Goal: Task Accomplishment & Management: Manage account settings

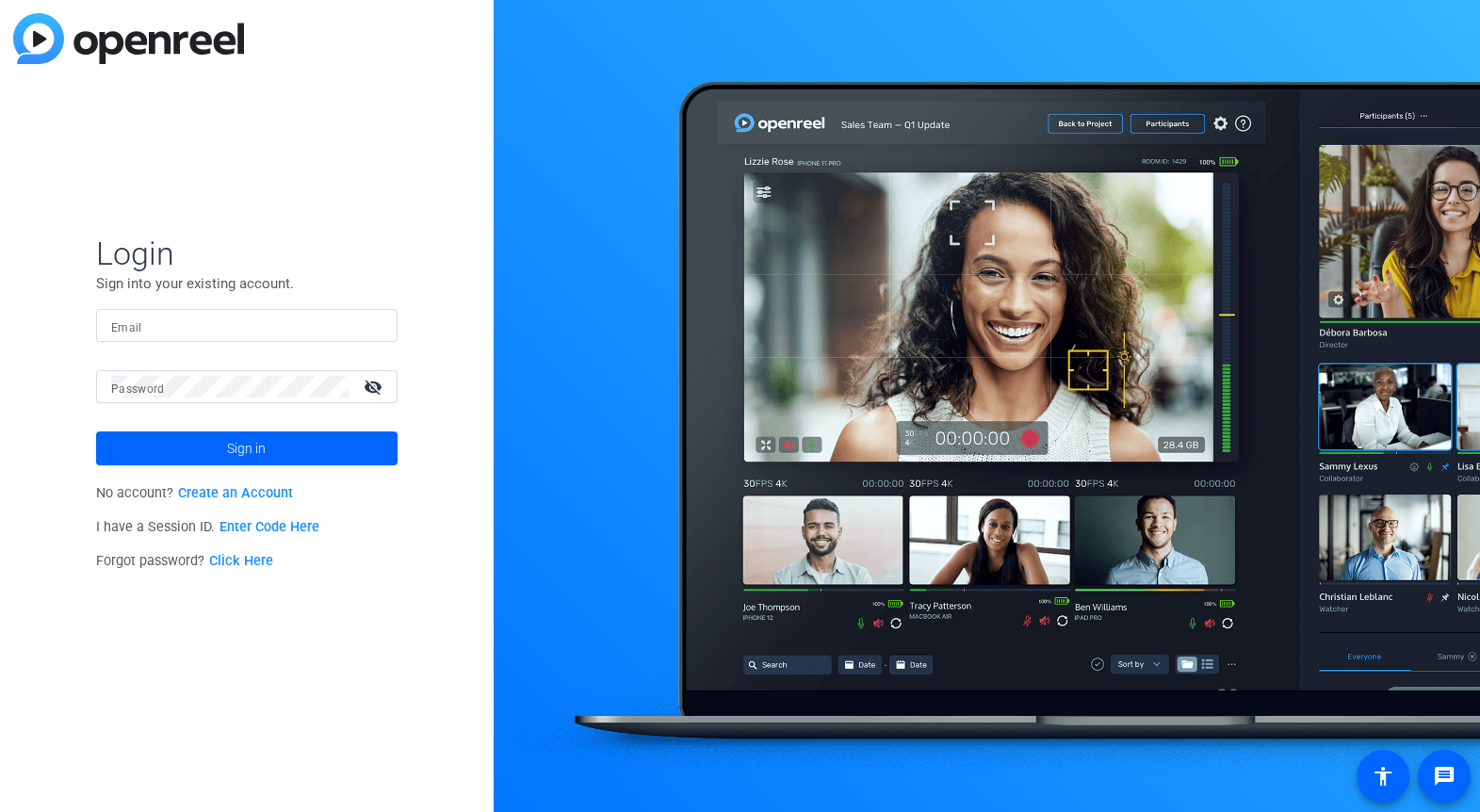
click at [167, 329] on input "Email" at bounding box center [247, 326] width 272 height 23
type input "[EMAIL_ADDRESS][DOMAIN_NAME]"
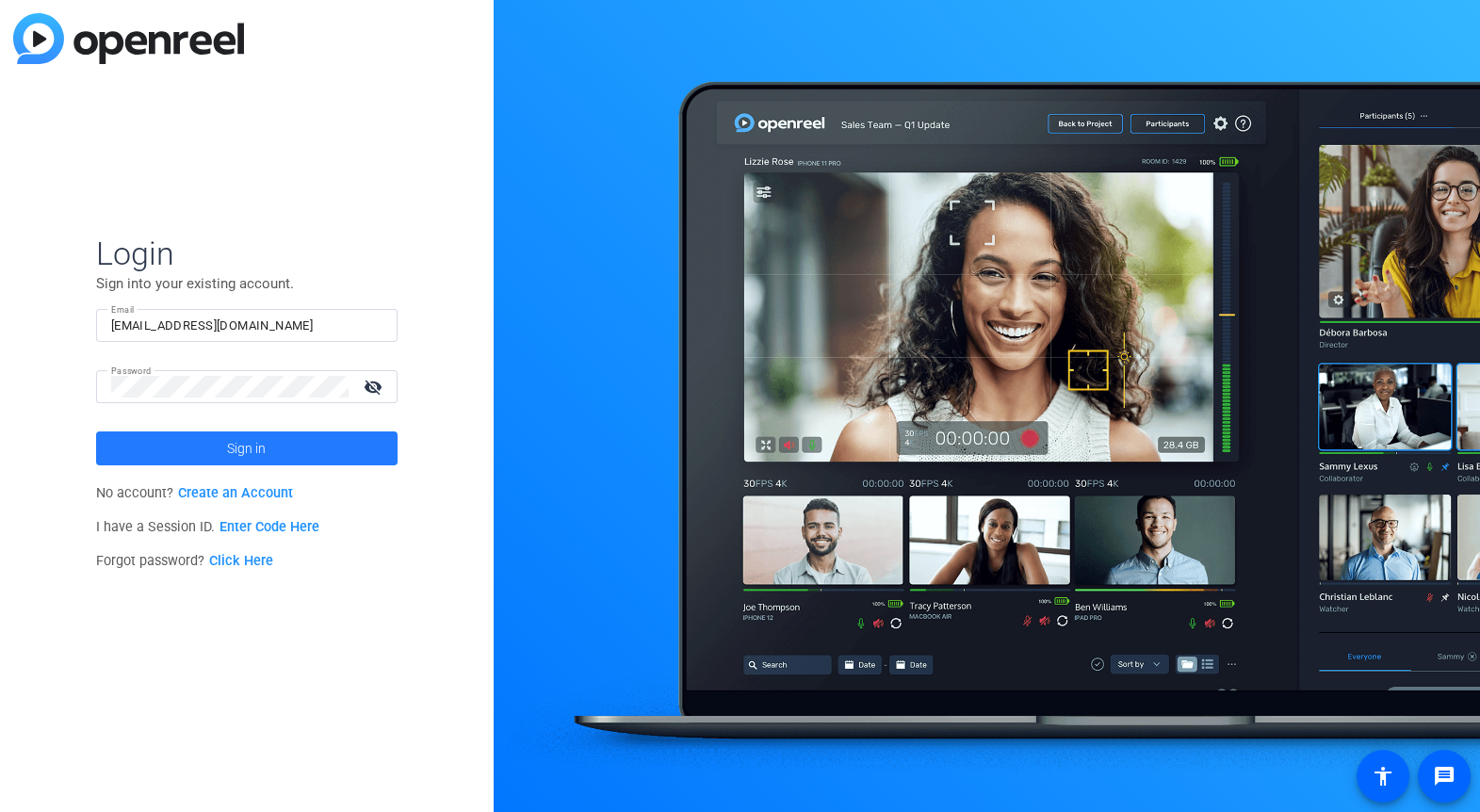
click at [264, 443] on span "Sign in" at bounding box center [246, 448] width 39 height 47
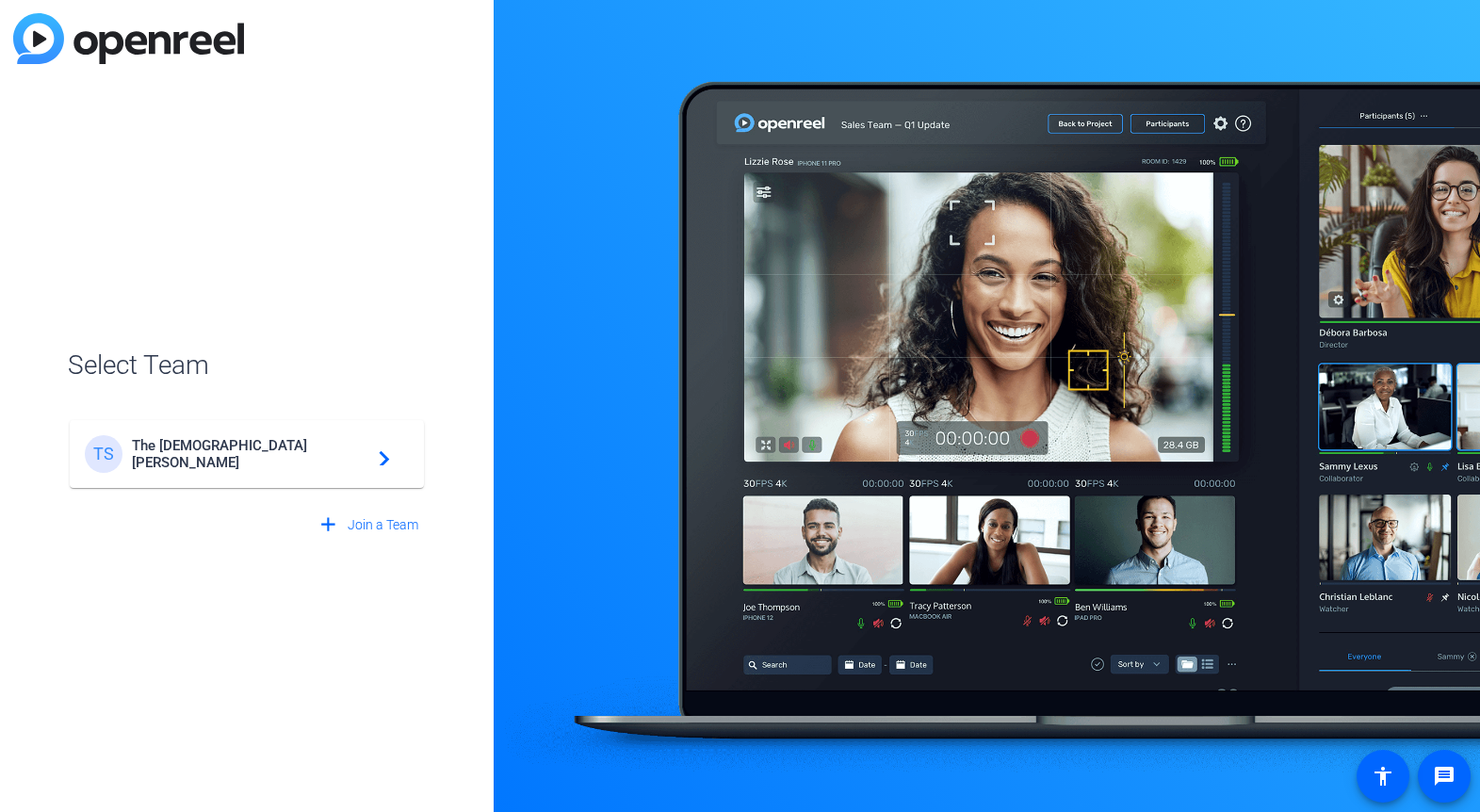
click at [187, 455] on span "The [DEMOGRAPHIC_DATA][PERSON_NAME]" at bounding box center [250, 454] width 236 height 34
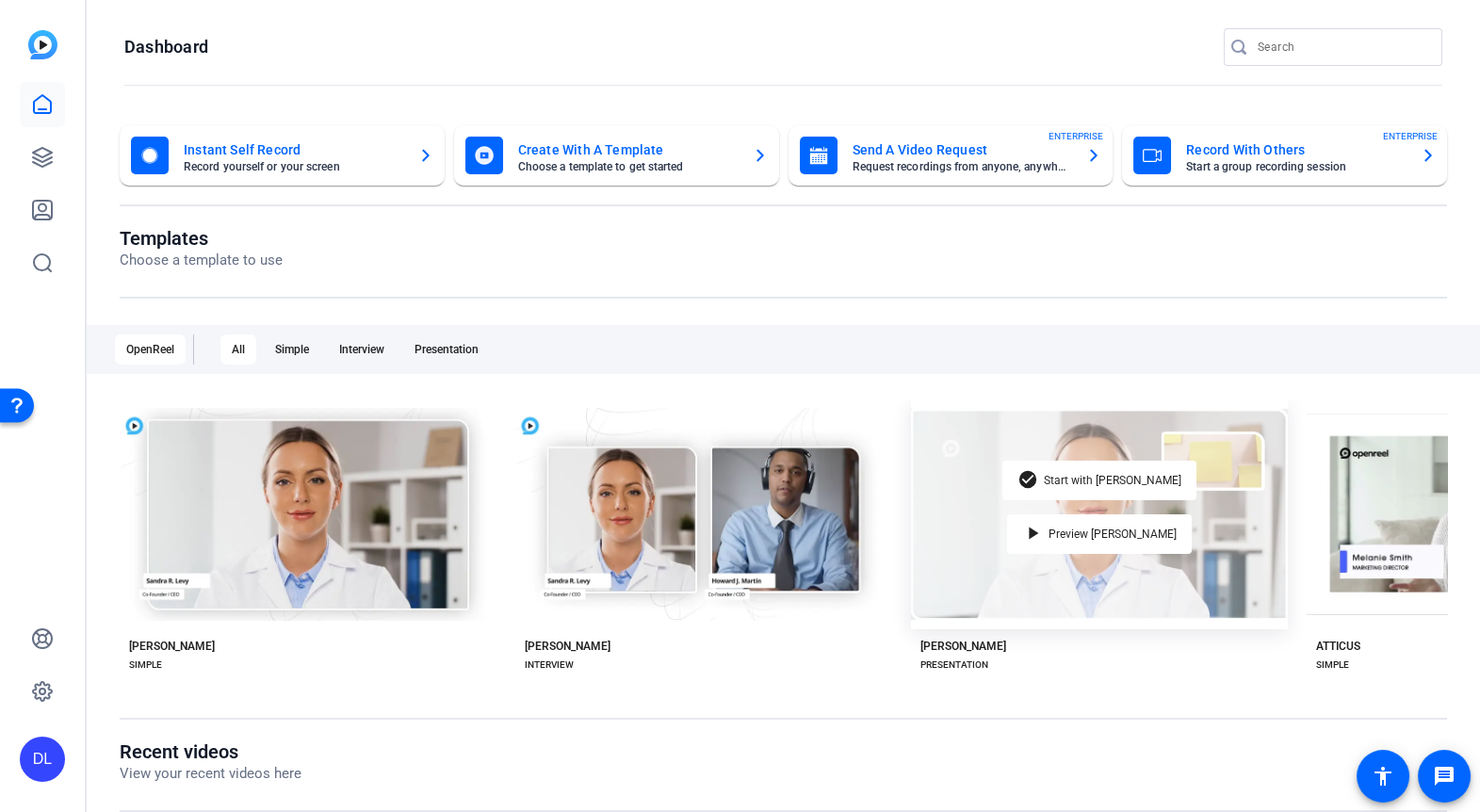
scroll to position [77, 0]
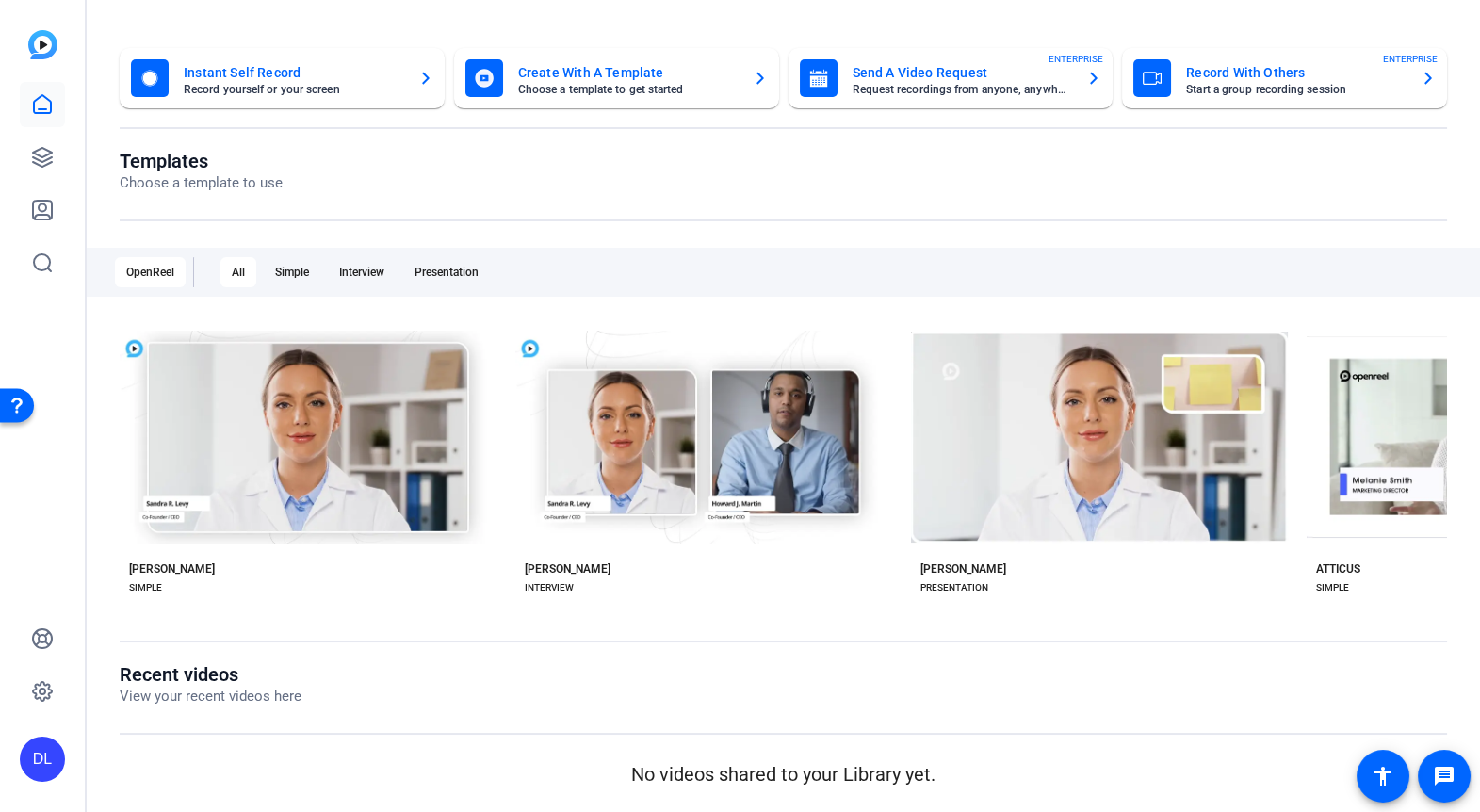
click at [245, 68] on mat-card-title "Instant Self Record" at bounding box center [293, 72] width 219 height 23
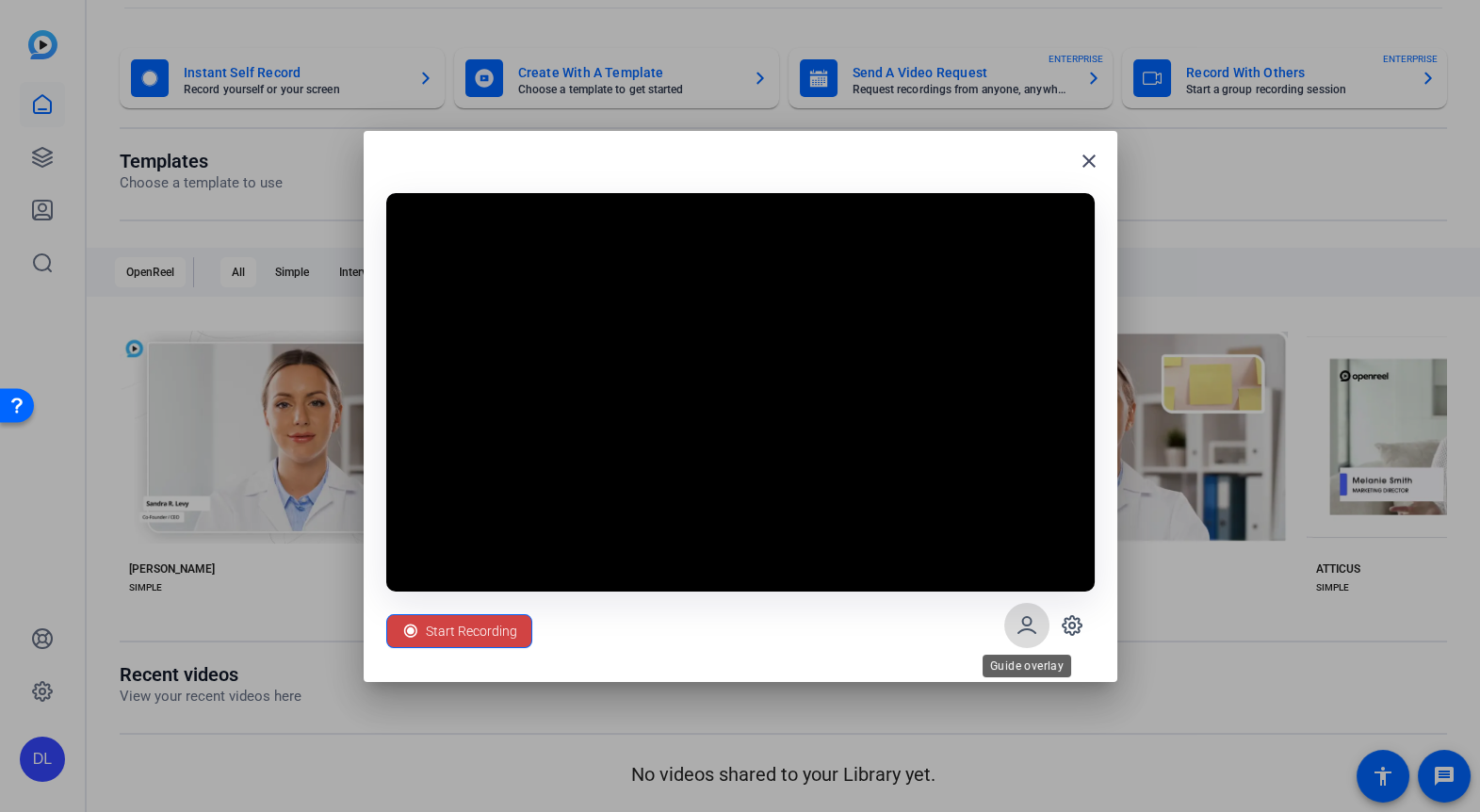
click at [1021, 624] on icon at bounding box center [1027, 626] width 23 height 23
click at [1027, 625] on icon at bounding box center [1027, 625] width 17 height 16
click at [1077, 623] on icon at bounding box center [1072, 626] width 23 height 23
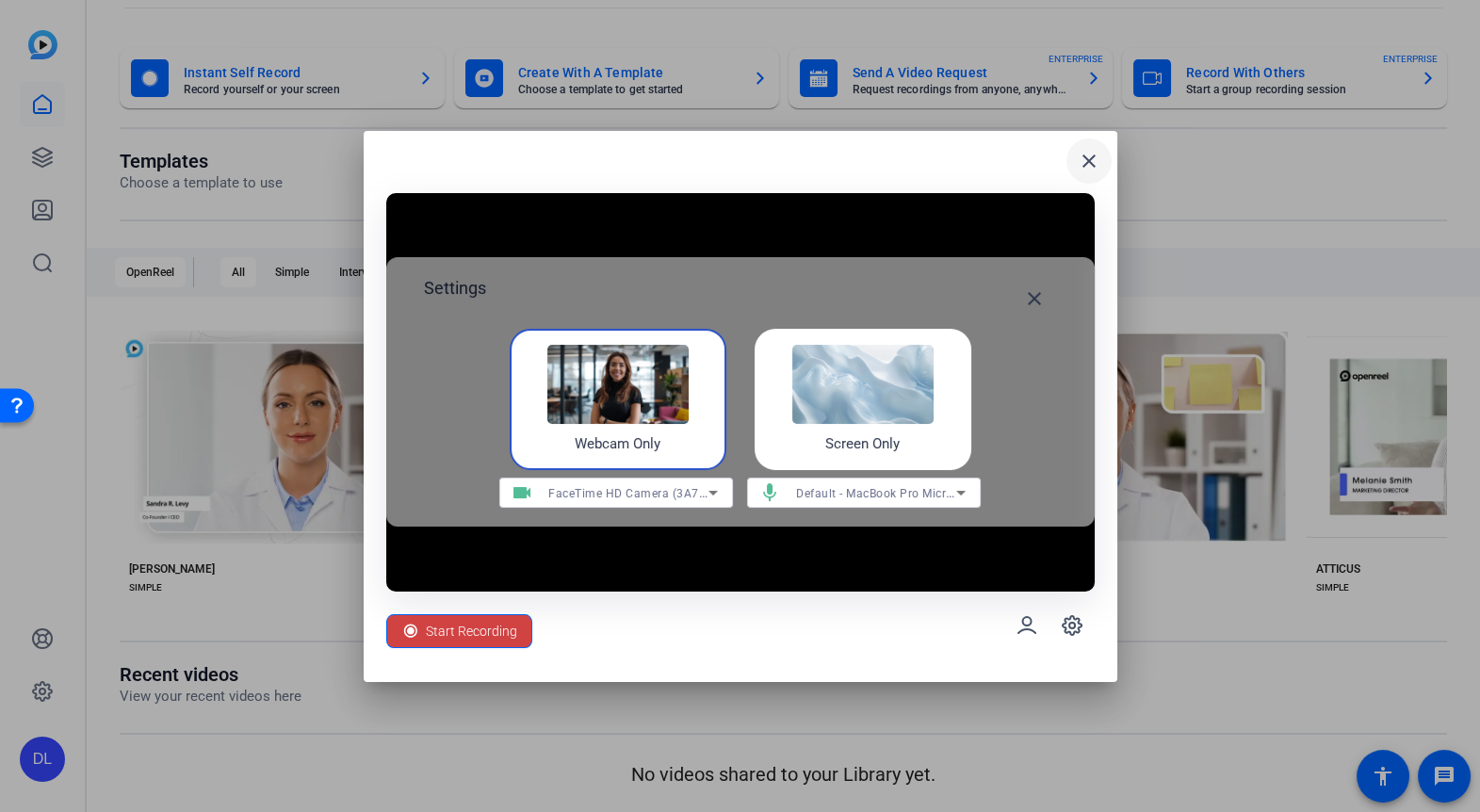
click at [1089, 156] on mat-icon "close" at bounding box center [1090, 161] width 23 height 23
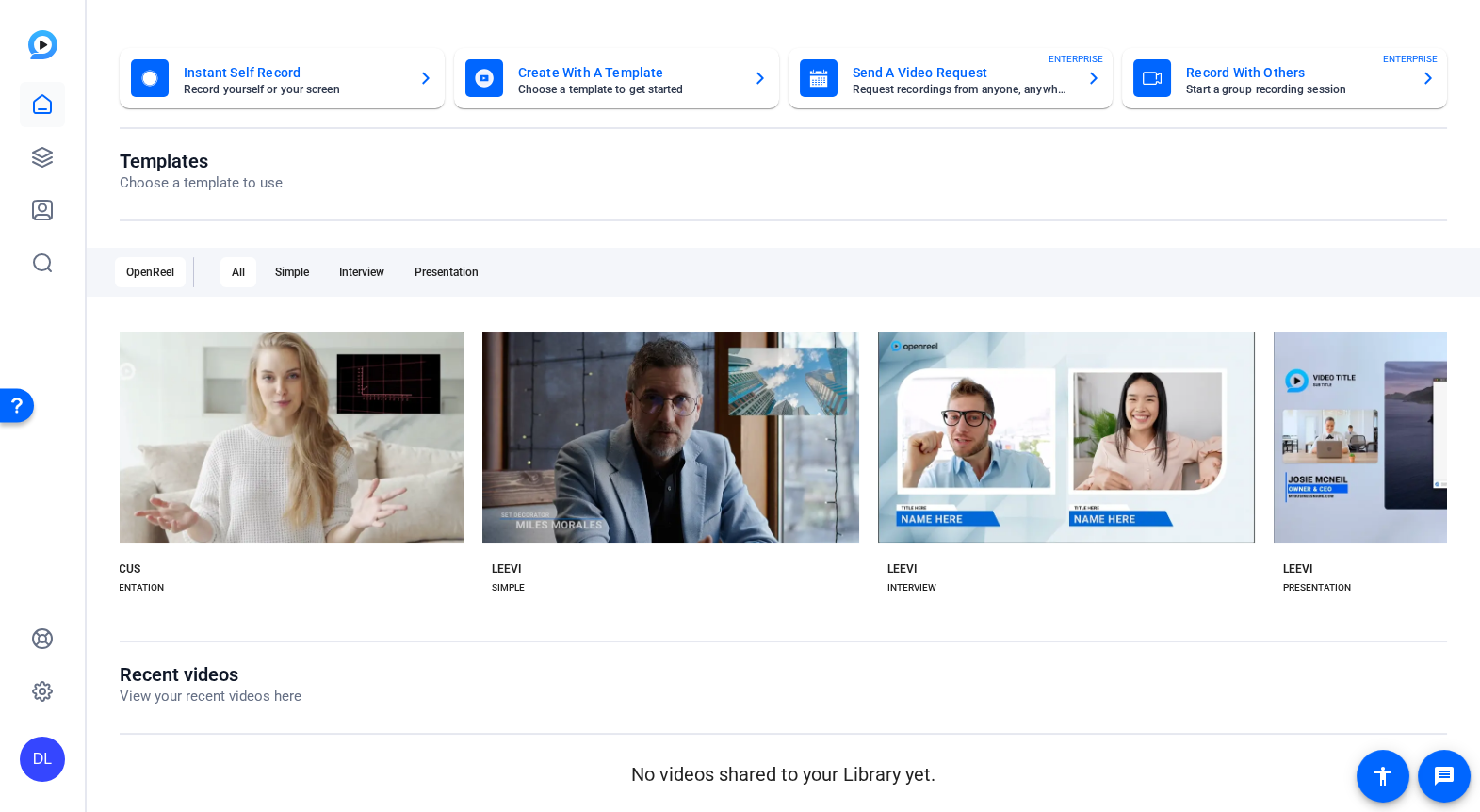
scroll to position [0, 2024]
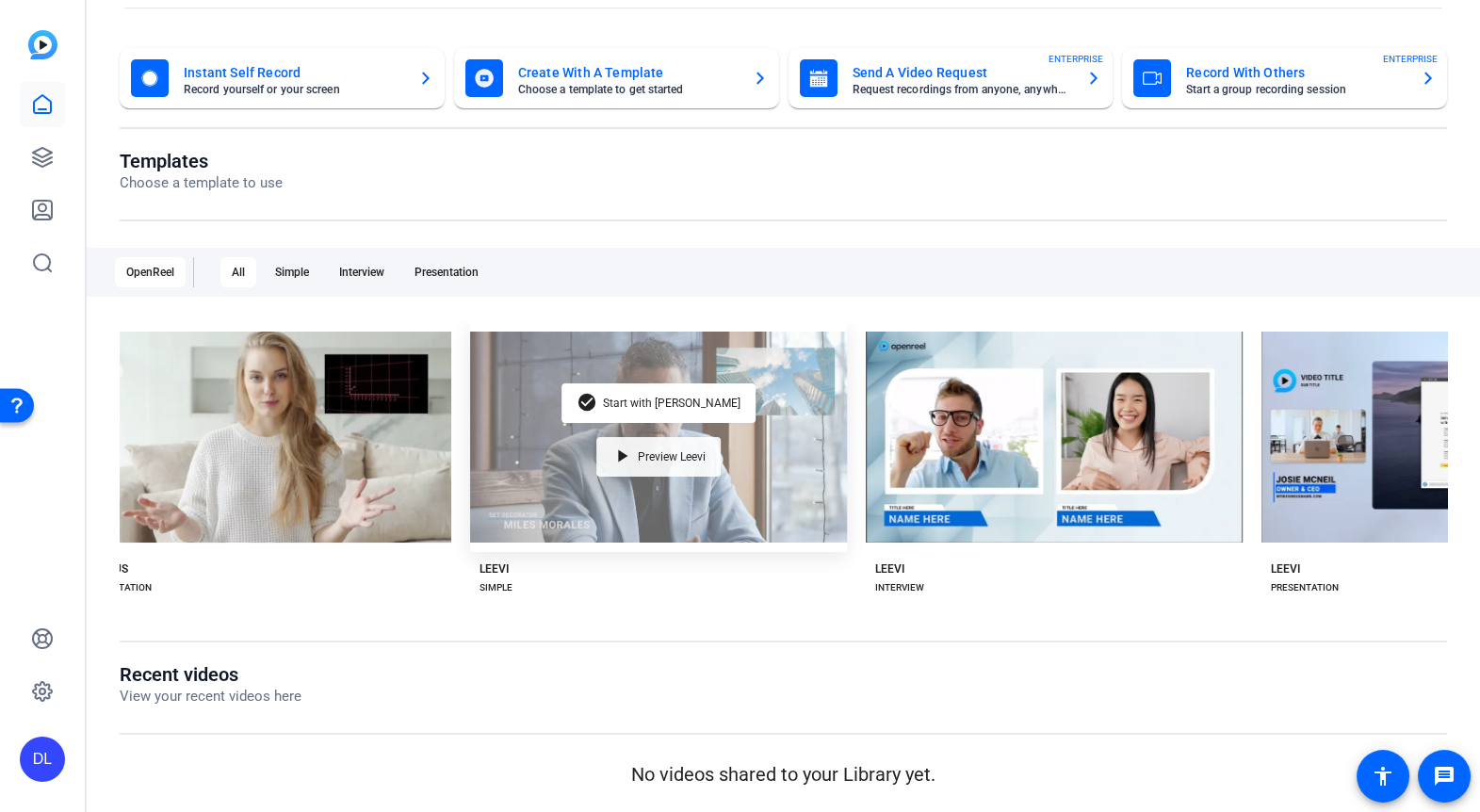
click at [649, 458] on span "Preview Leevi" at bounding box center [672, 457] width 67 height 11
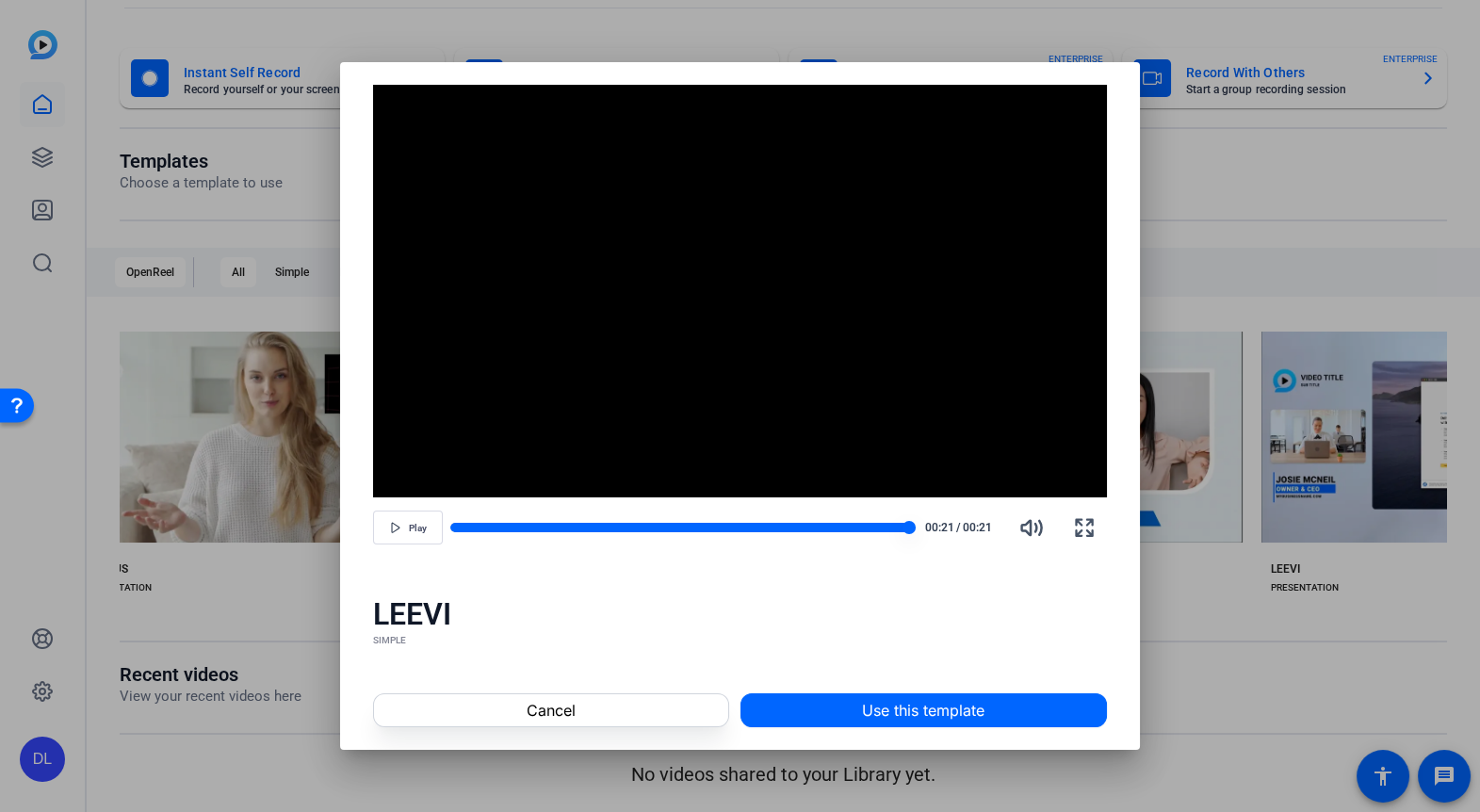
click at [731, 527] on div at bounding box center [679, 528] width 459 height 9
click at [631, 533] on div at bounding box center [679, 528] width 459 height 13
click at [580, 525] on div at bounding box center [540, 528] width 180 height 9
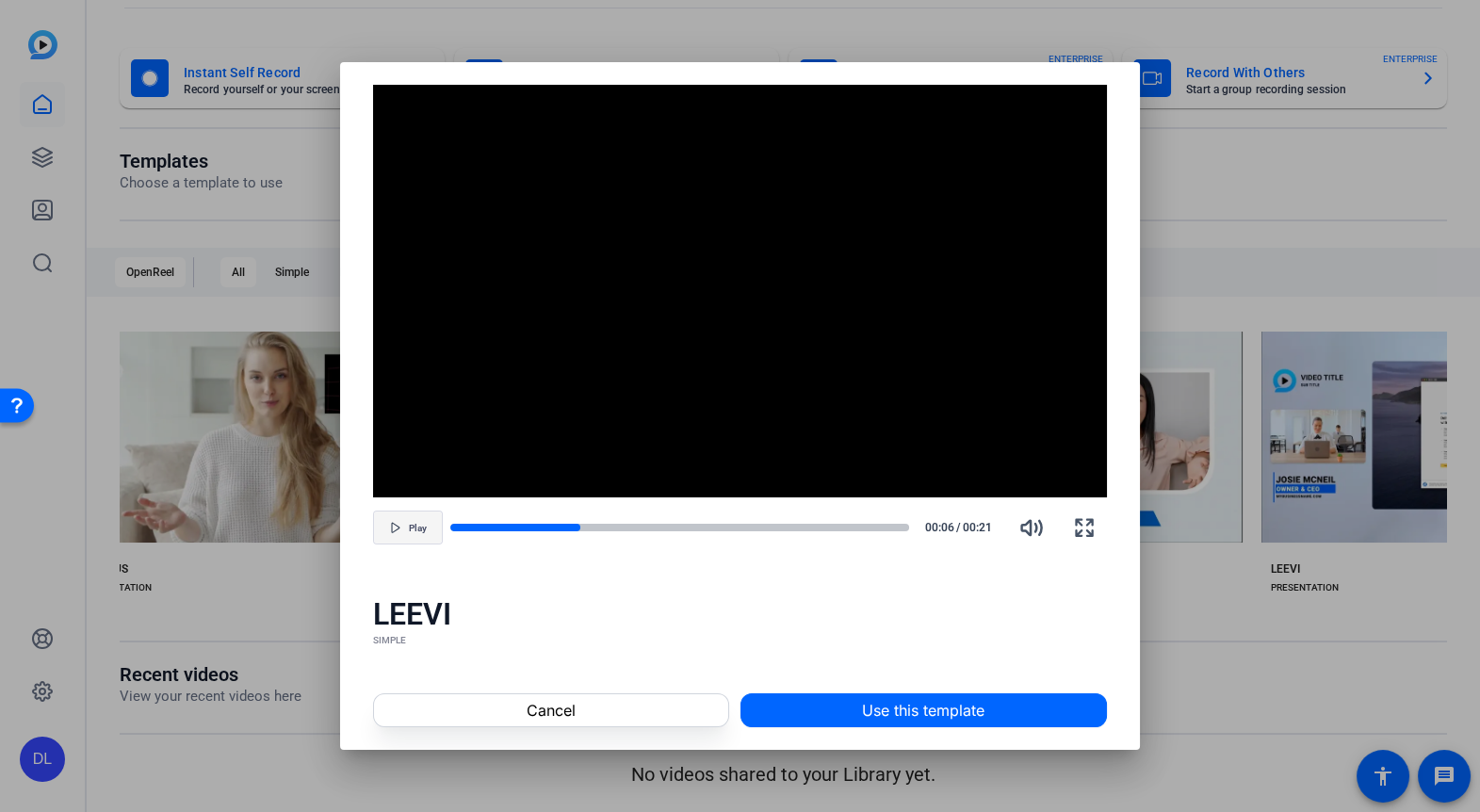
click at [412, 531] on span "Play" at bounding box center [418, 529] width 18 height 11
click at [654, 707] on span at bounding box center [551, 710] width 353 height 46
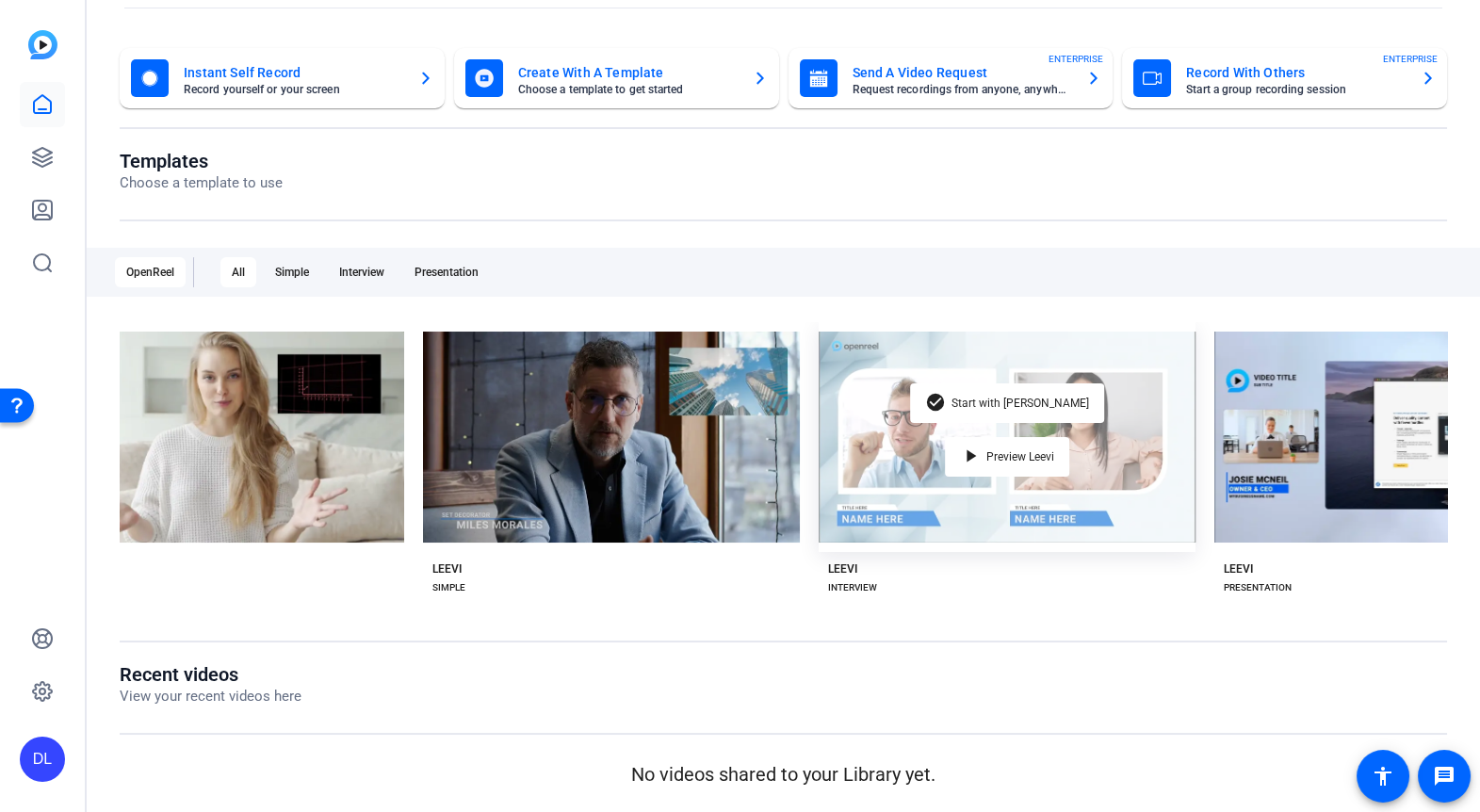
scroll to position [0, 2079]
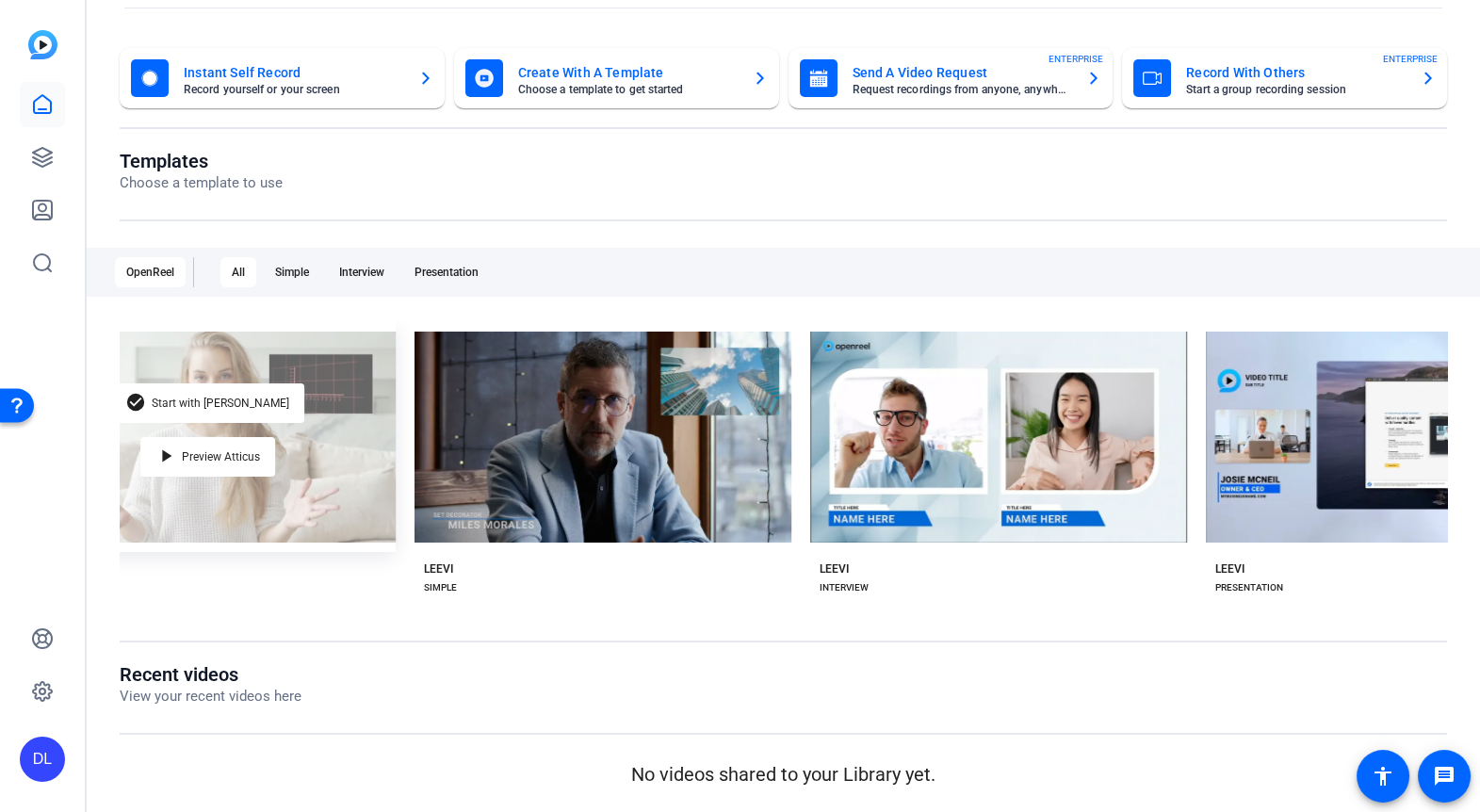
click at [324, 440] on div "check_circle Start with Atticus play_arrow Preview Atticus" at bounding box center [207, 437] width 377 height 230
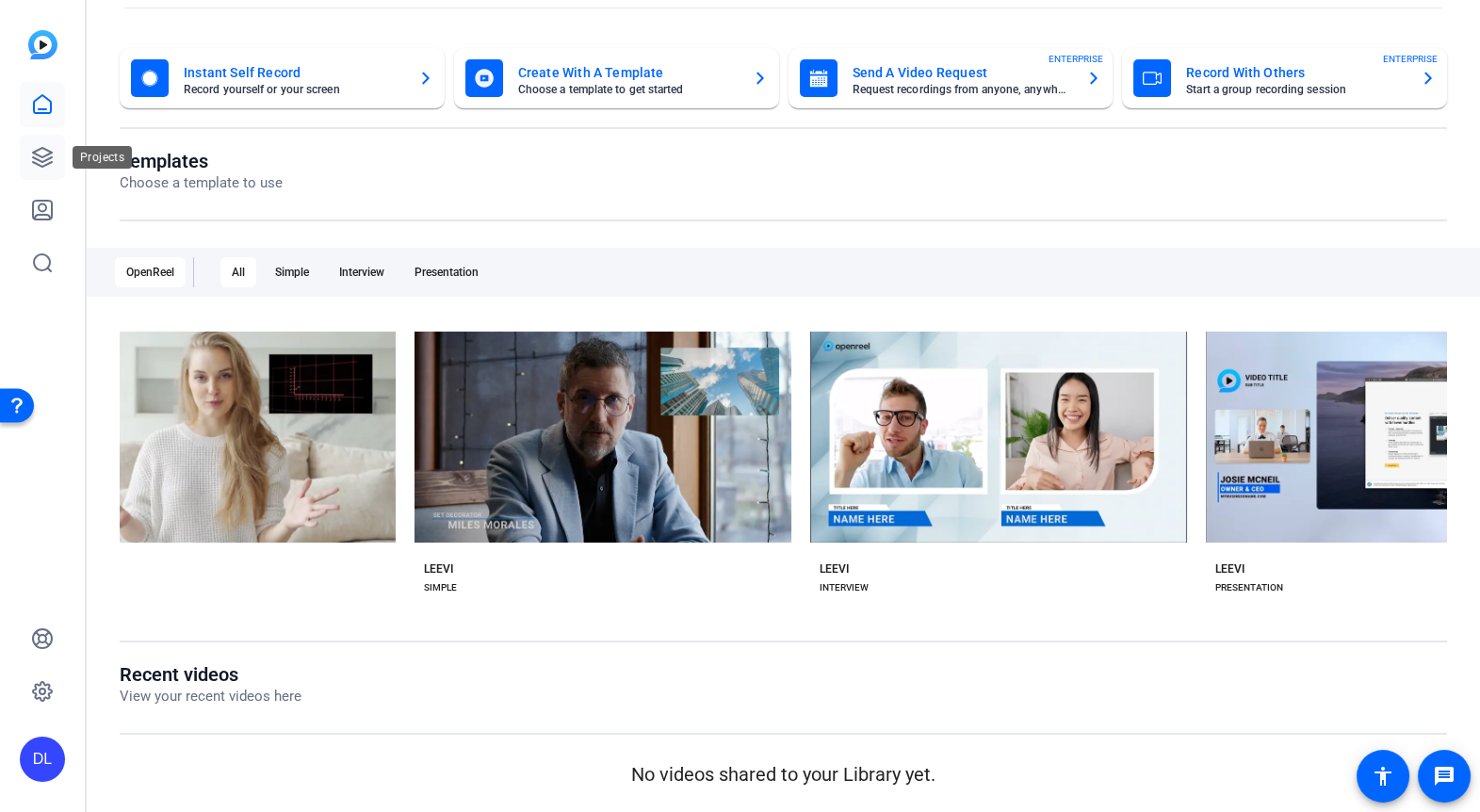
click at [46, 156] on icon at bounding box center [43, 158] width 19 height 19
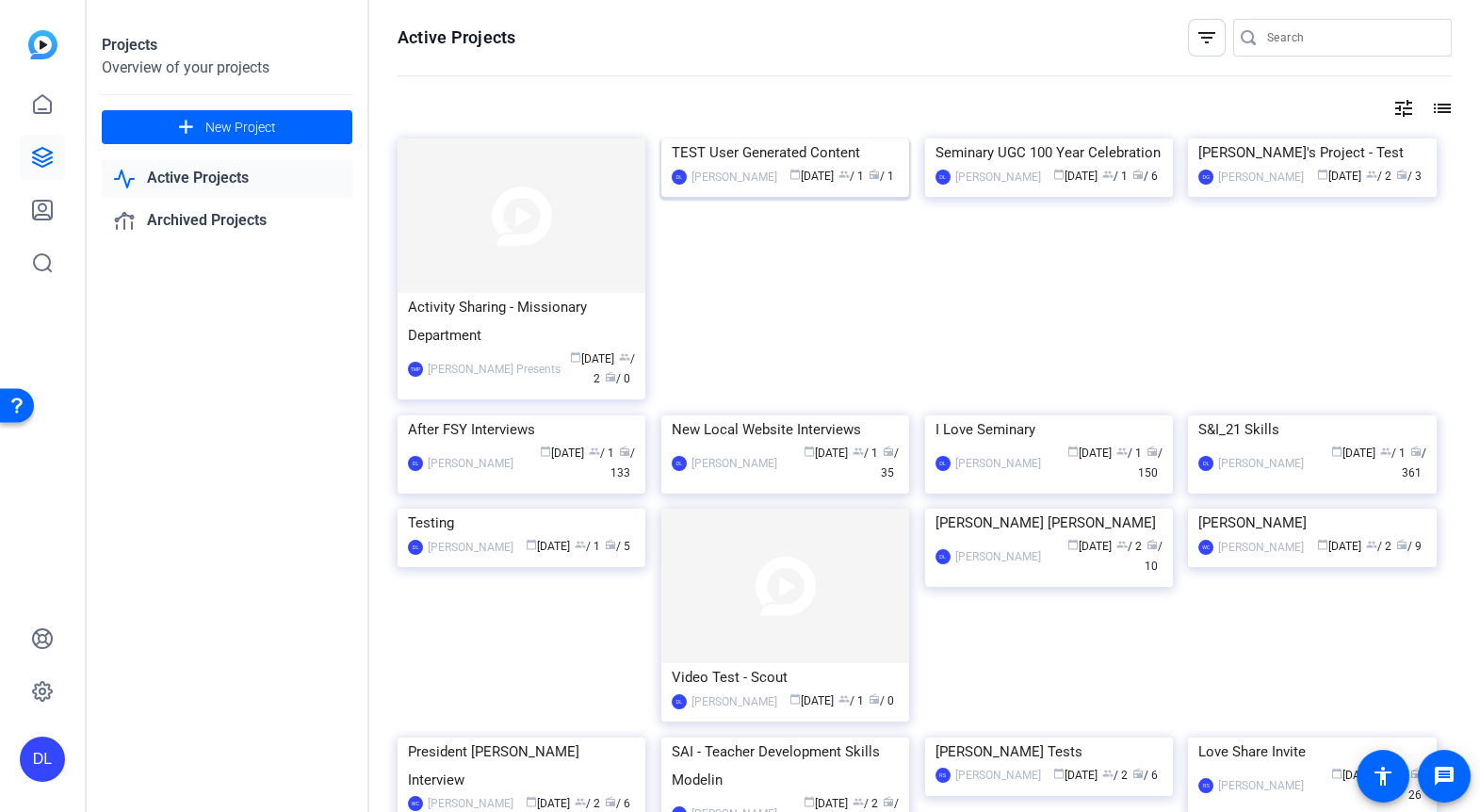
click at [791, 139] on img at bounding box center [785, 139] width 248 height 0
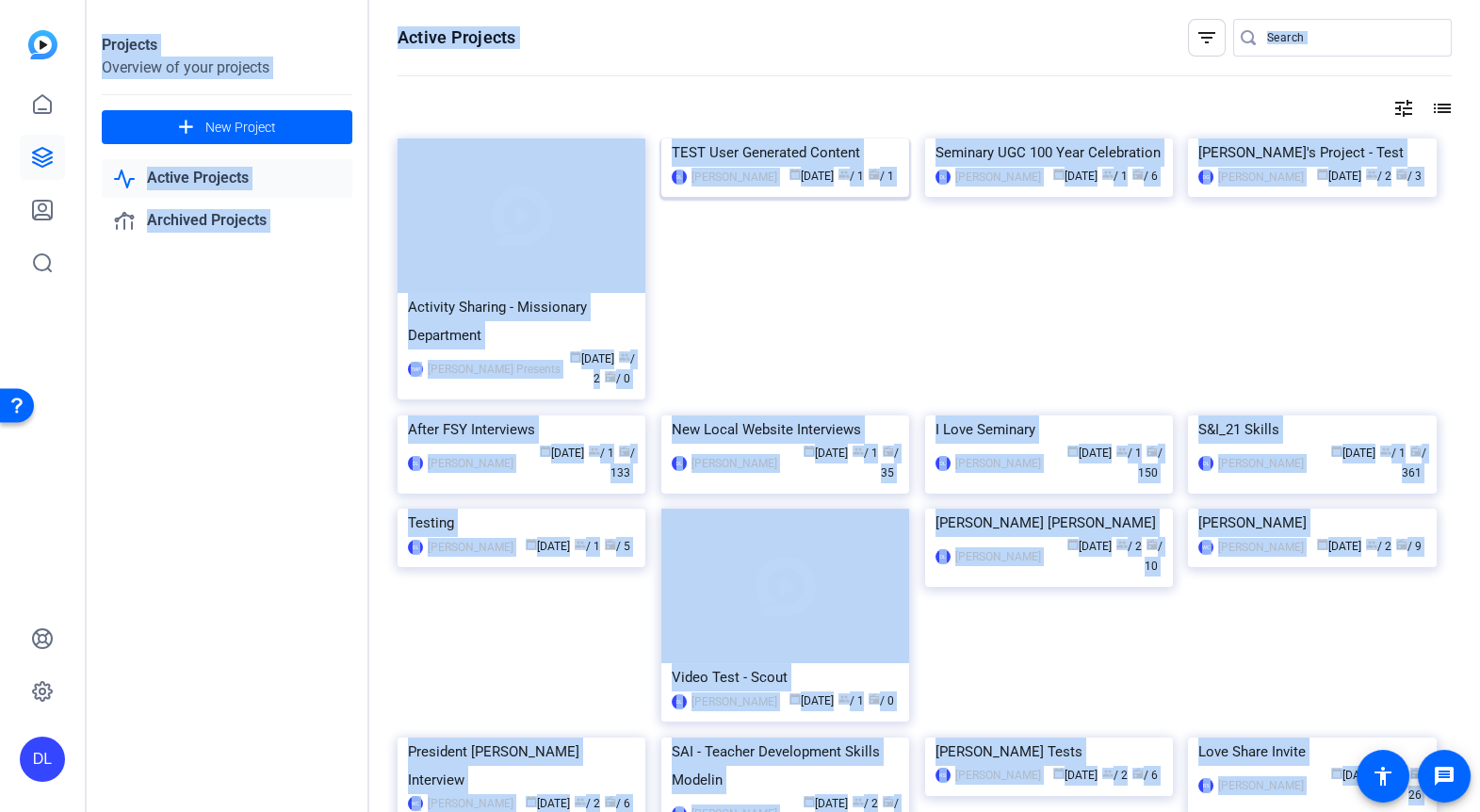
click at [791, 237] on div "Projects Overview of your projects add New Project Active Projects Archived Pro…" at bounding box center [783, 406] width 1394 height 812
click at [172, 364] on div "Projects Overview of your projects add New Project Active Projects Archived Pro…" at bounding box center [228, 406] width 283 height 812
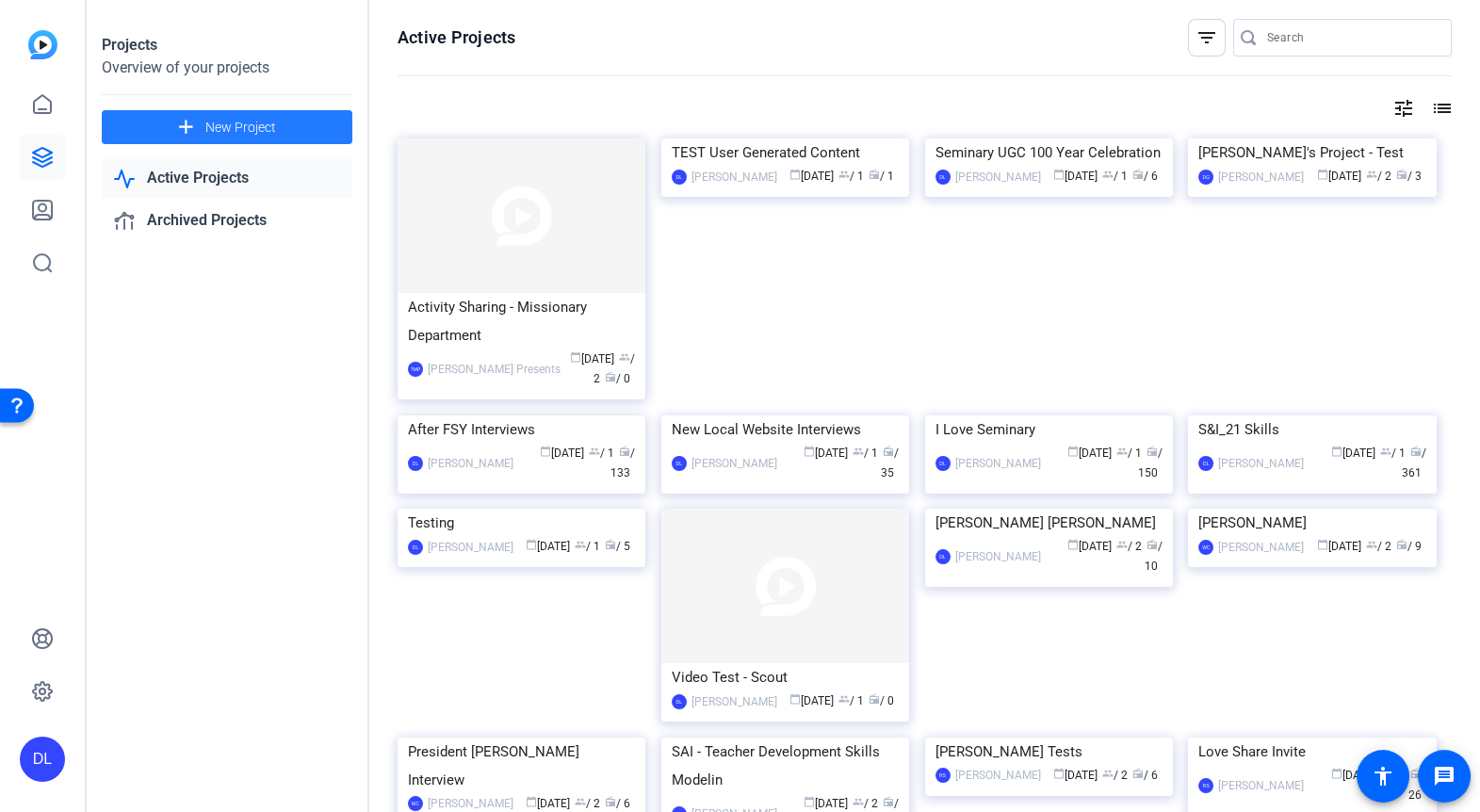
click at [184, 123] on mat-icon "add" at bounding box center [186, 127] width 24 height 24
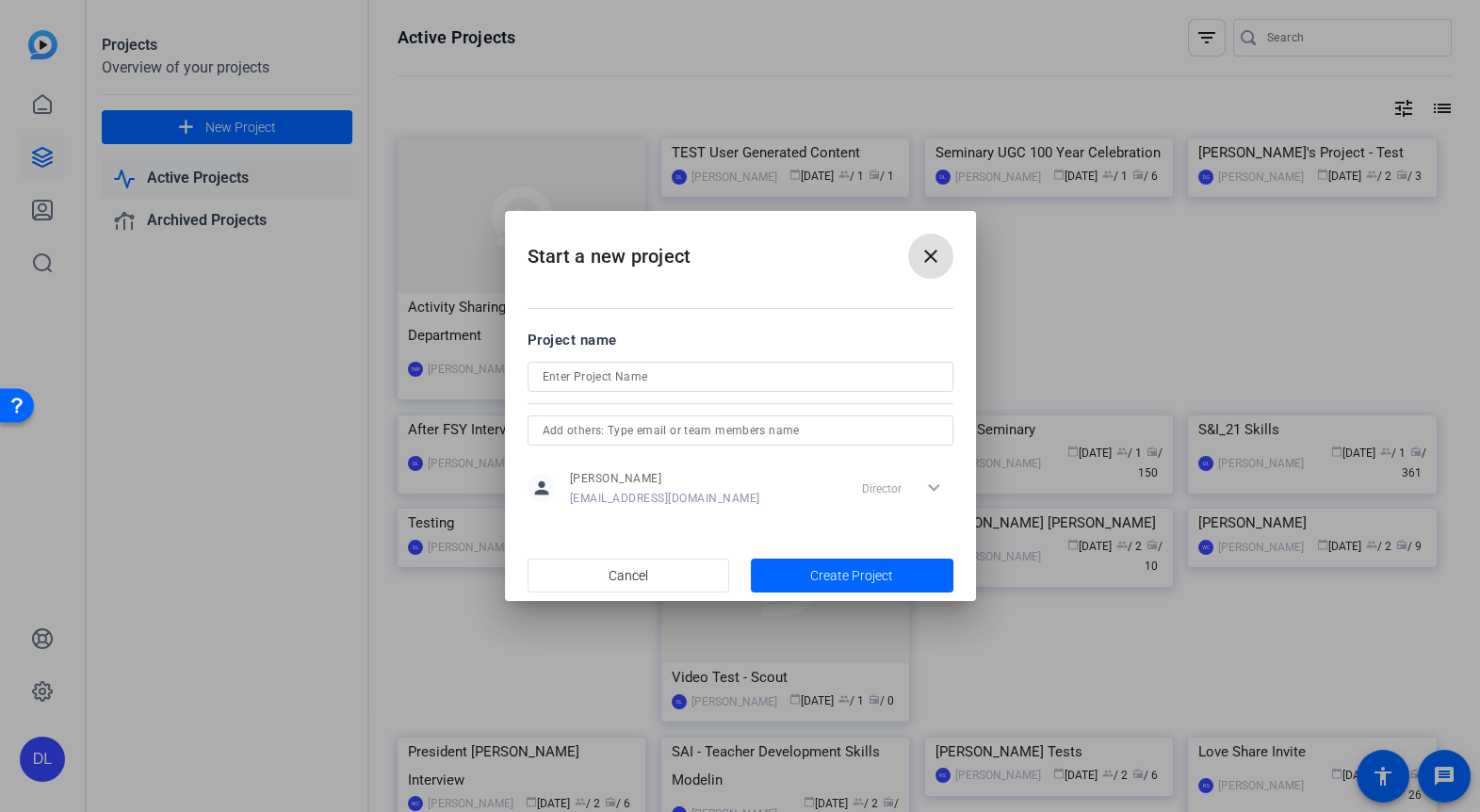
click at [634, 369] on input at bounding box center [740, 377] width 396 height 23
type input "Austin TX Mission"
click at [648, 438] on input "text" at bounding box center [740, 430] width 396 height 23
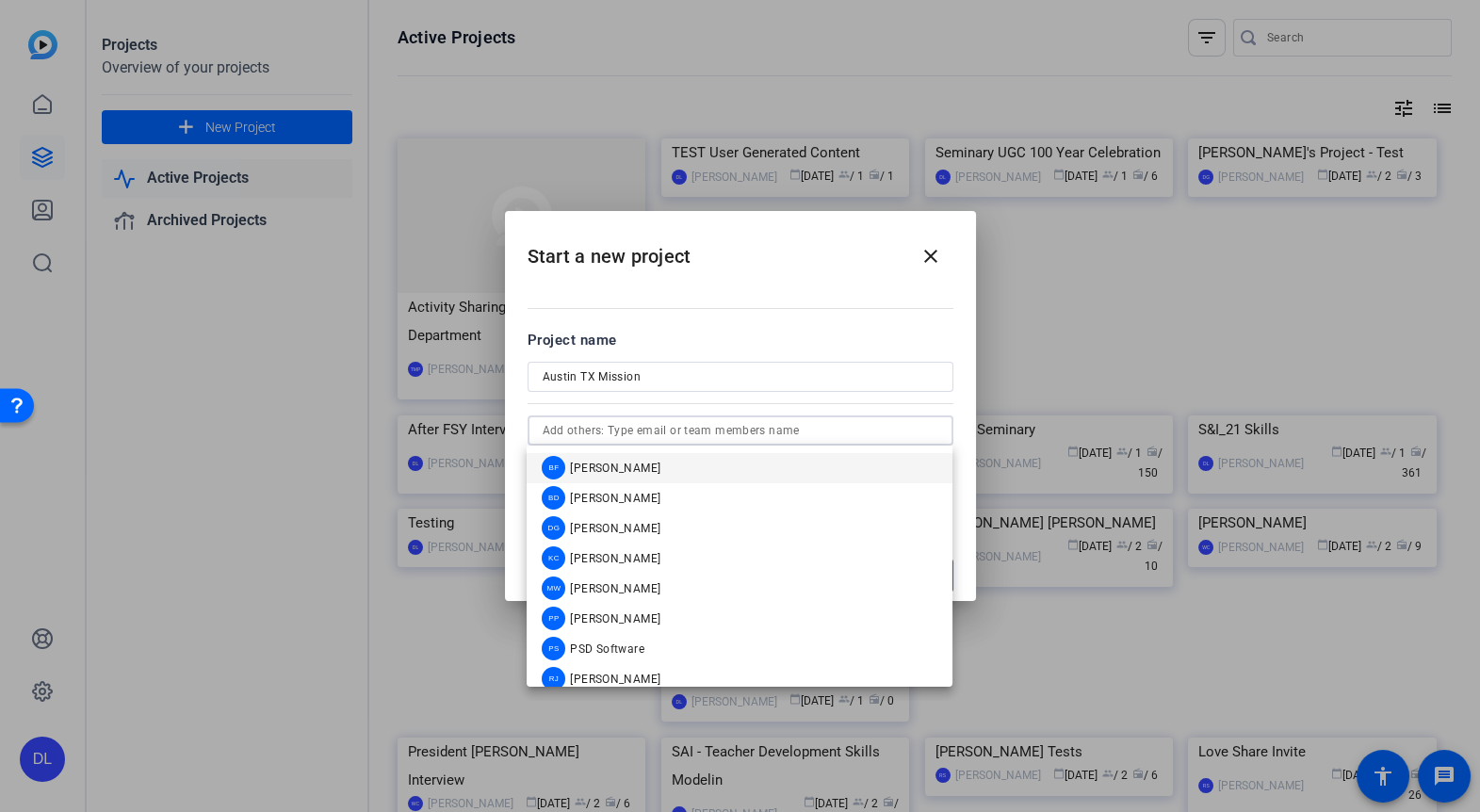
click at [794, 323] on mat-dialog-content "Project name Austin [GEOGRAPHIC_DATA] Mission person [PERSON_NAME] [EMAIL_ADDRE…" at bounding box center [741, 419] width 471 height 262
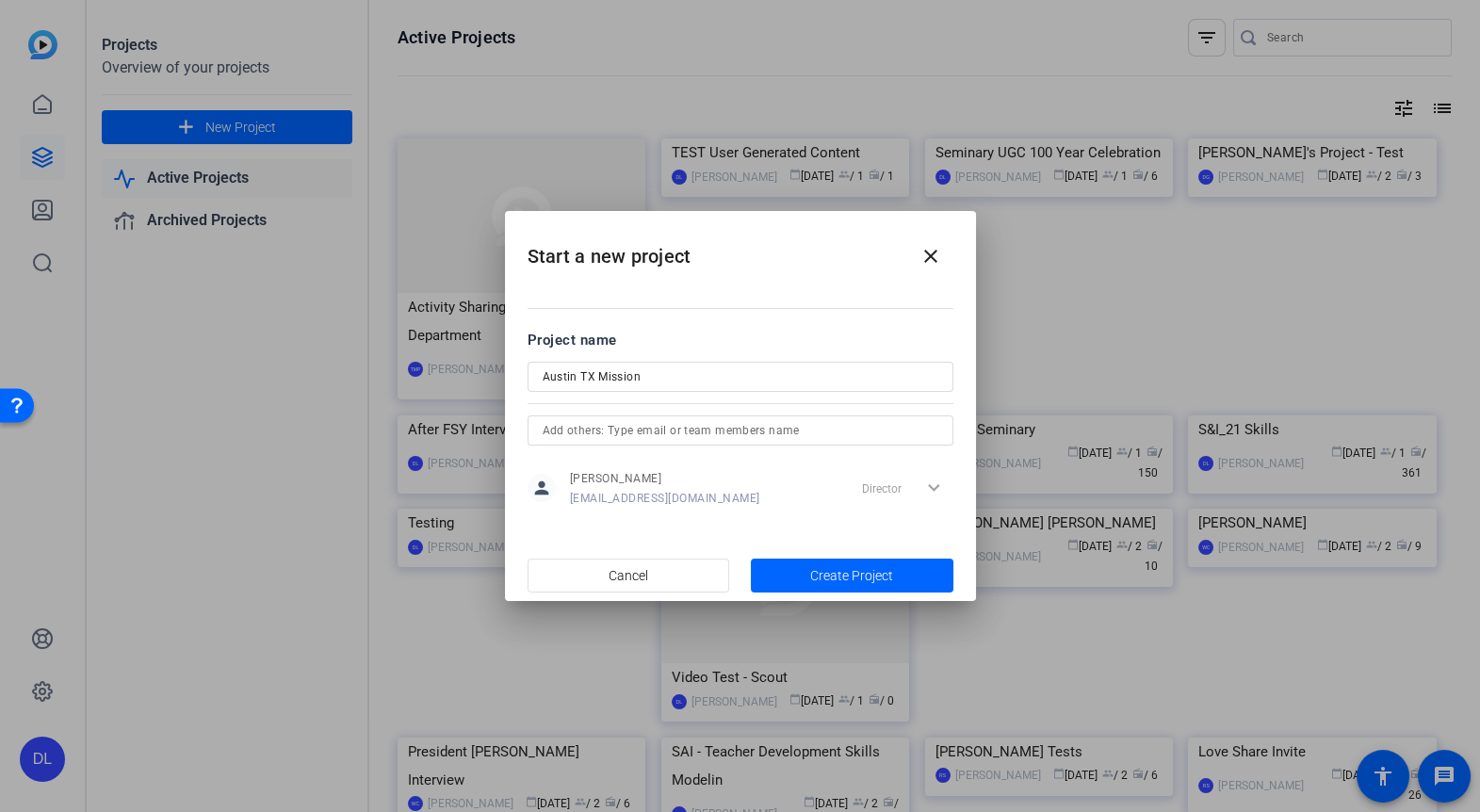
click at [936, 483] on div "Director expand_more" at bounding box center [904, 488] width 99 height 34
click at [882, 490] on div "Director expand_more" at bounding box center [904, 488] width 99 height 34
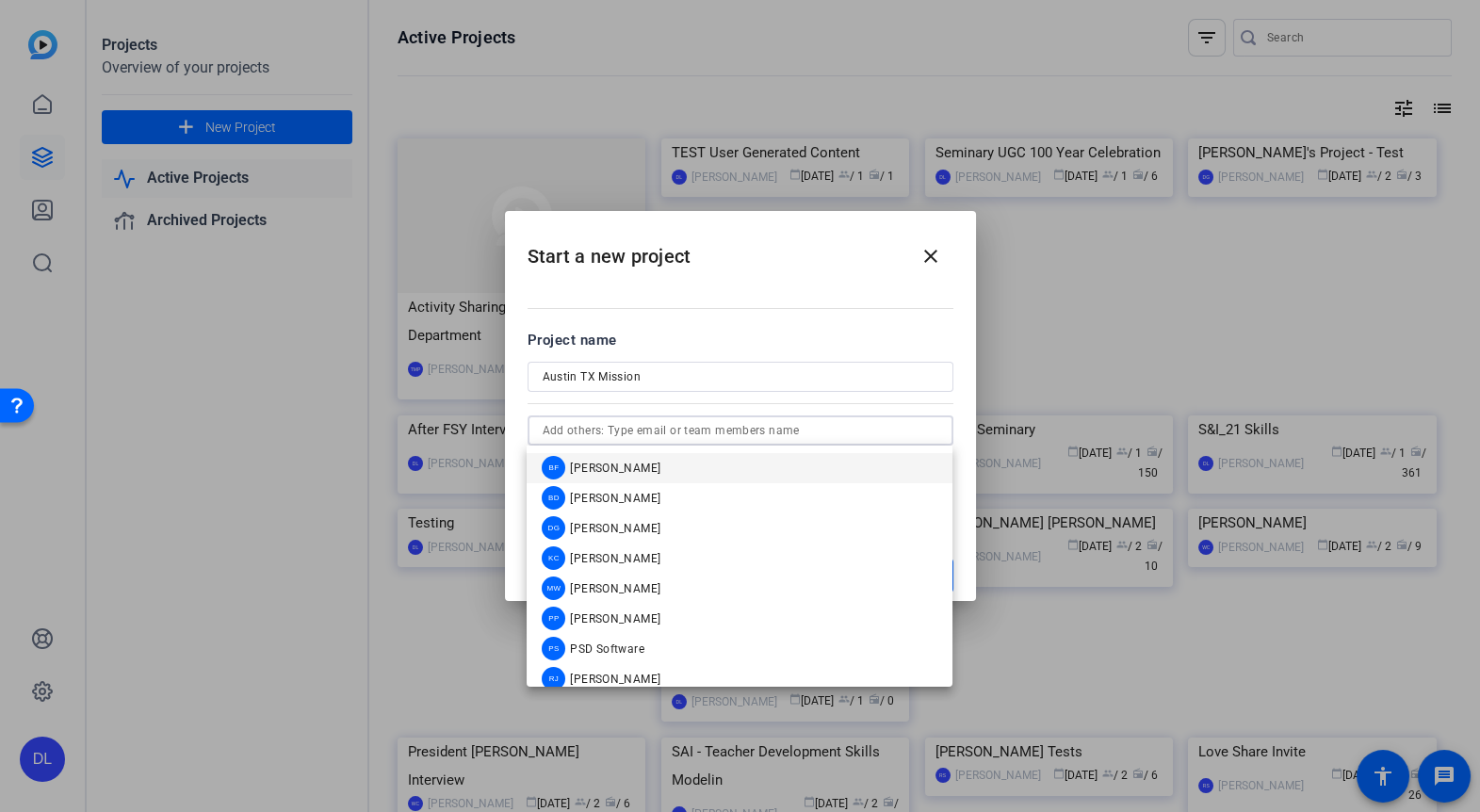
click at [617, 435] on input "text" at bounding box center [740, 430] width 396 height 23
click at [734, 330] on div "Project name" at bounding box center [740, 340] width 426 height 21
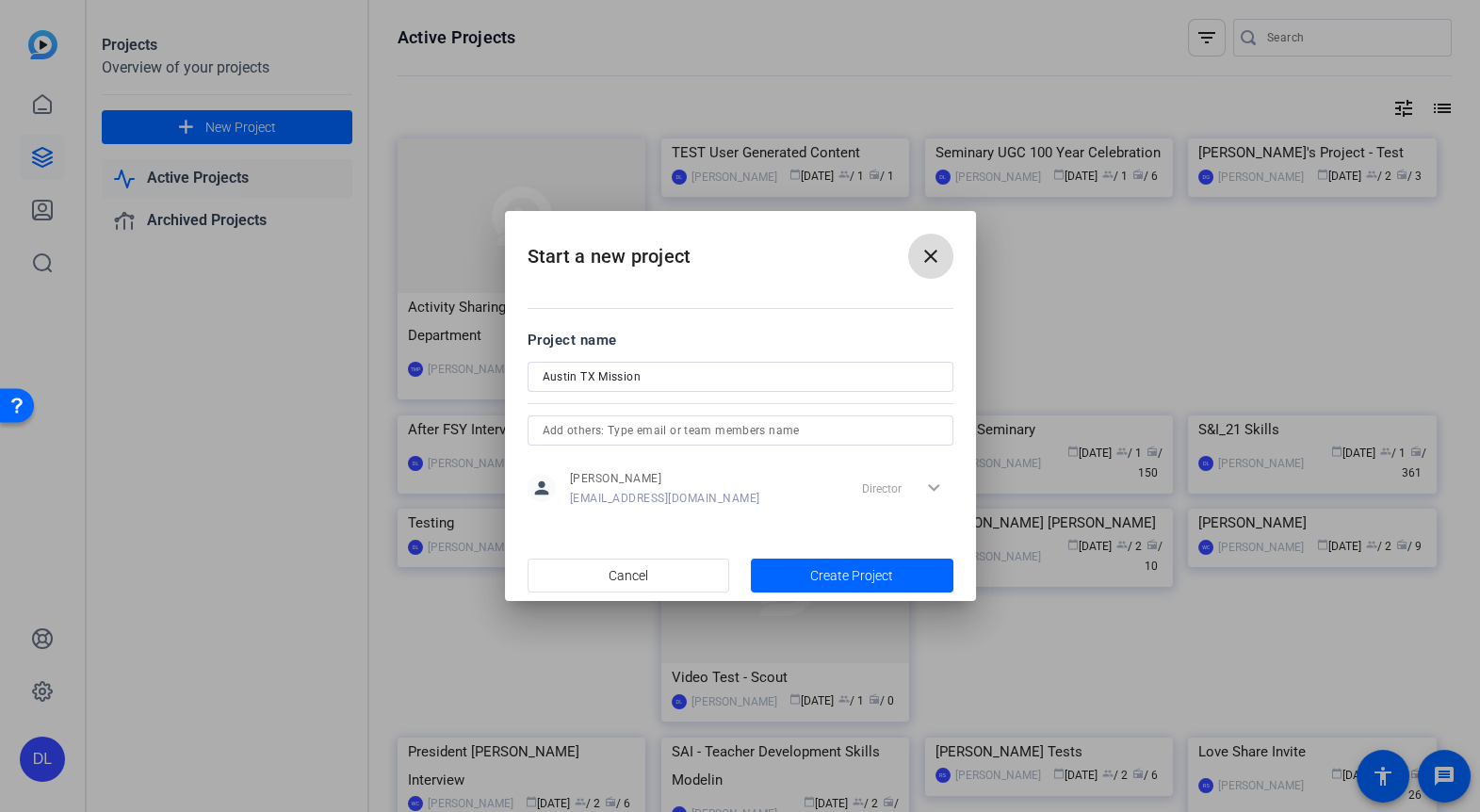
click at [934, 252] on mat-icon "close" at bounding box center [931, 256] width 23 height 23
